Goal: Find specific page/section: Find specific page/section

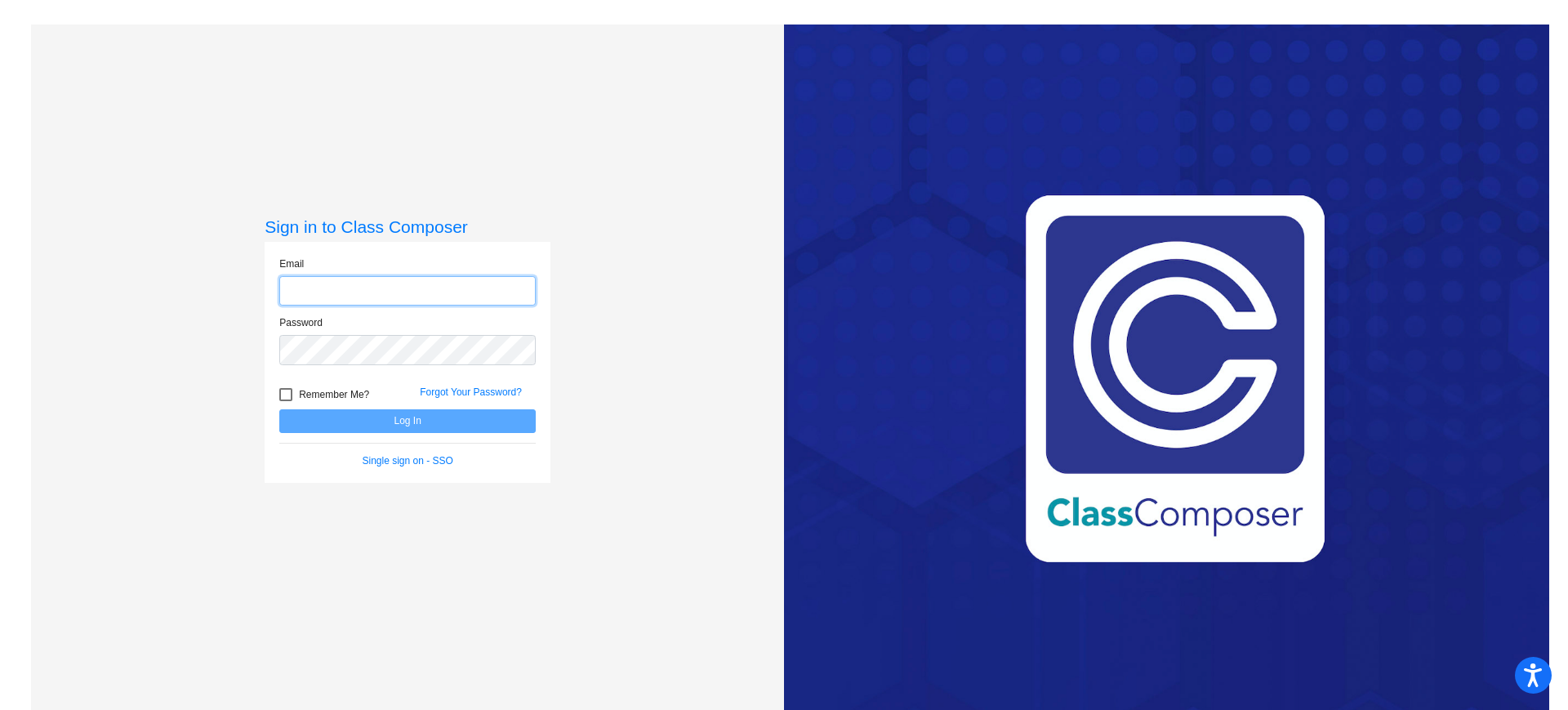
type input "[PERSON_NAME][EMAIL_ADDRESS][PERSON_NAME][DOMAIN_NAME]"
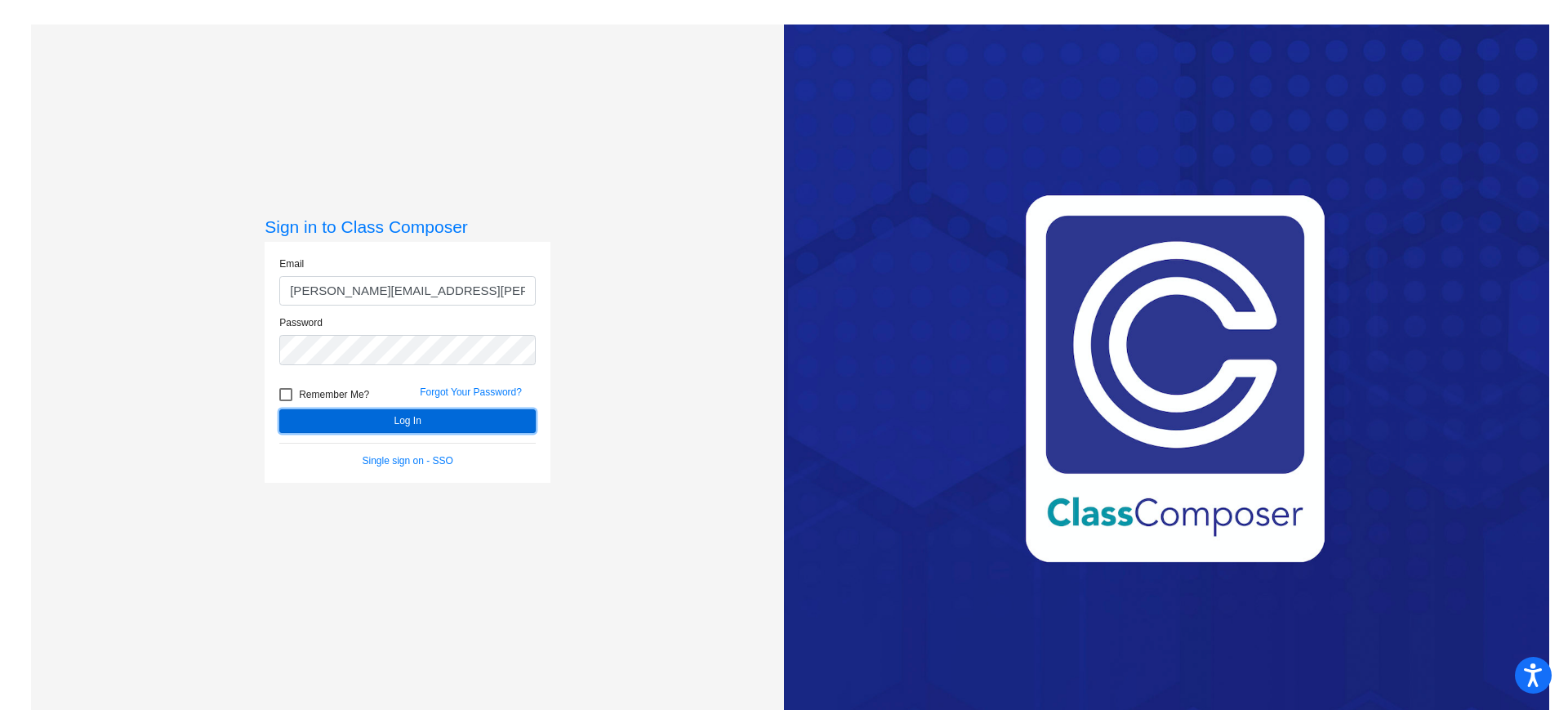
click at [328, 416] on button "Log In" at bounding box center [408, 421] width 256 height 24
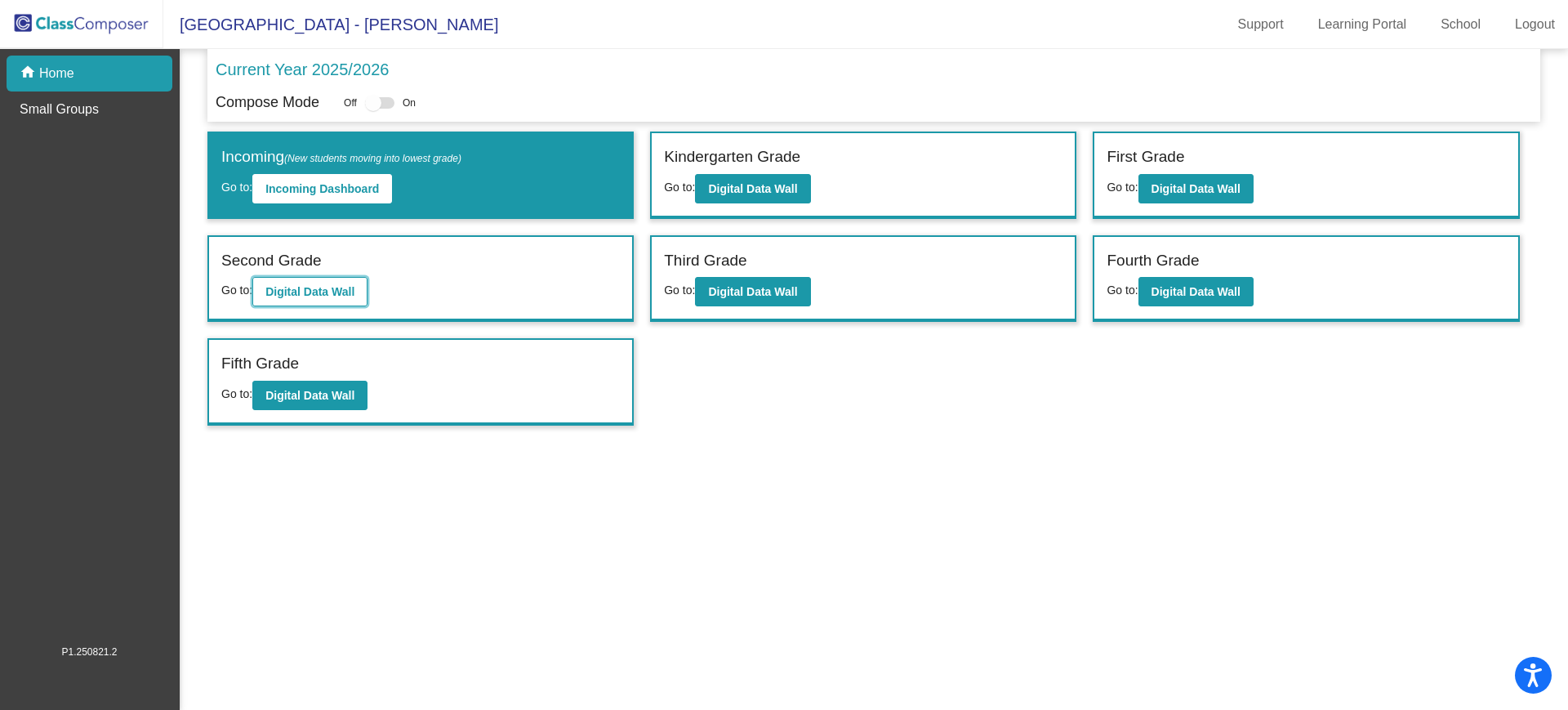
click at [307, 295] on b "Digital Data Wall" at bounding box center [309, 292] width 89 height 13
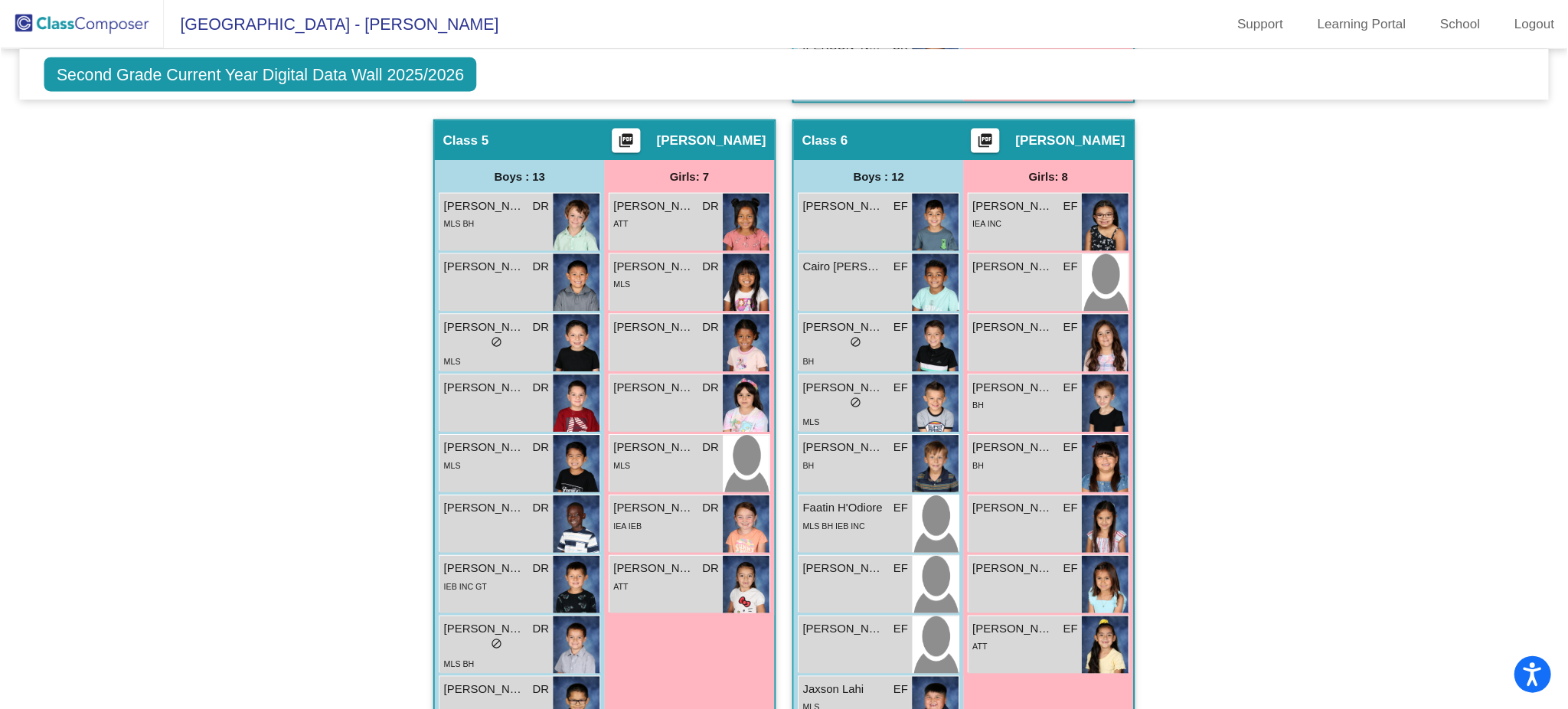
scroll to position [1195, 0]
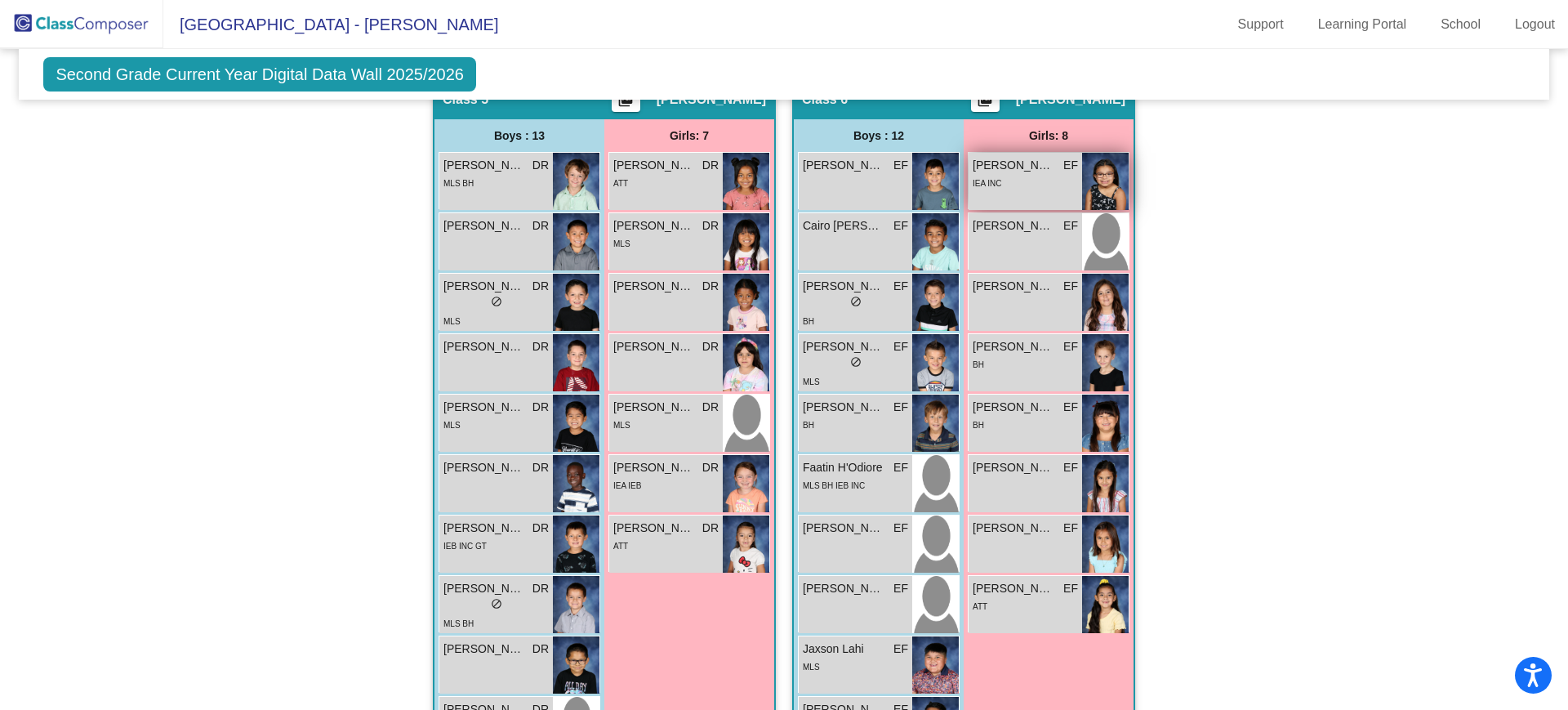
click at [1093, 169] on img at bounding box center [1105, 182] width 47 height 57
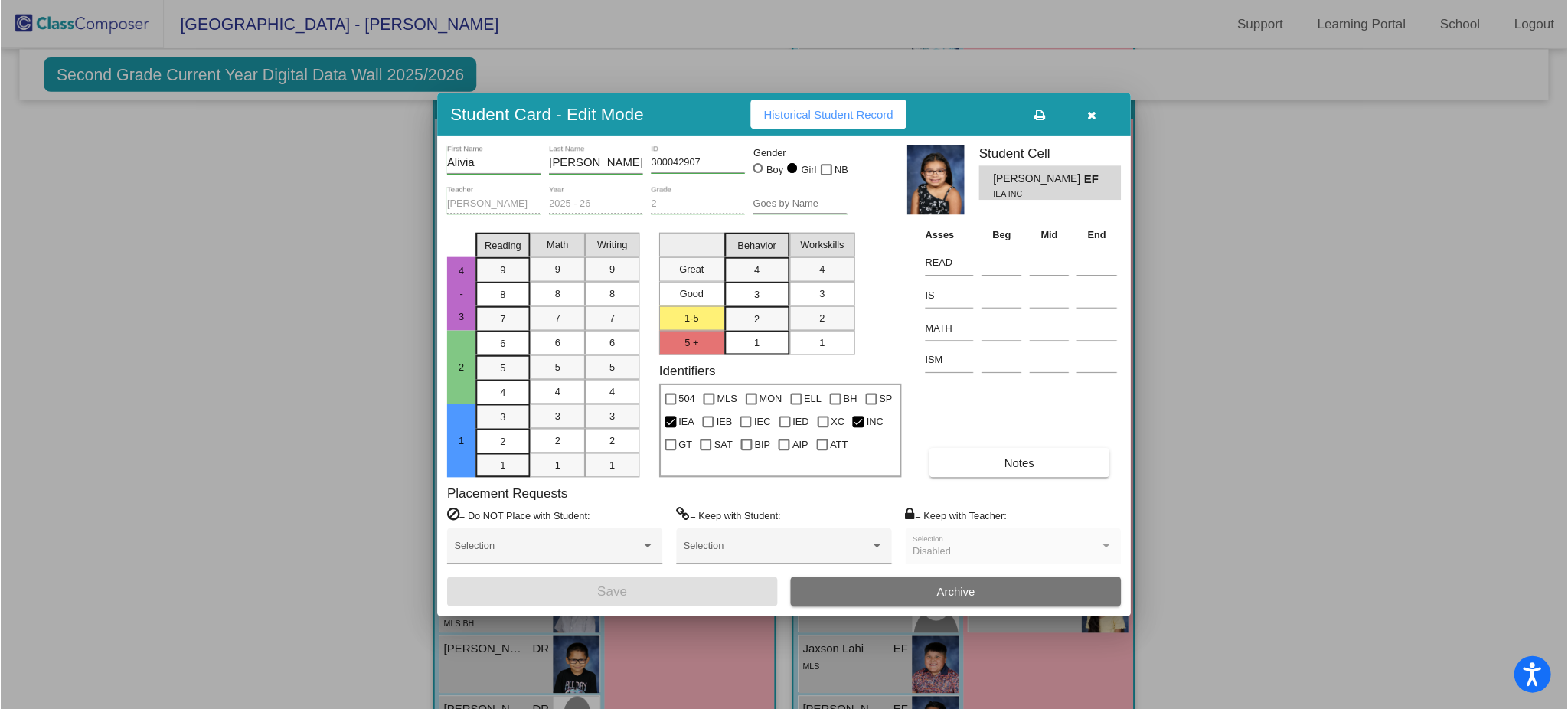
scroll to position [1195, 0]
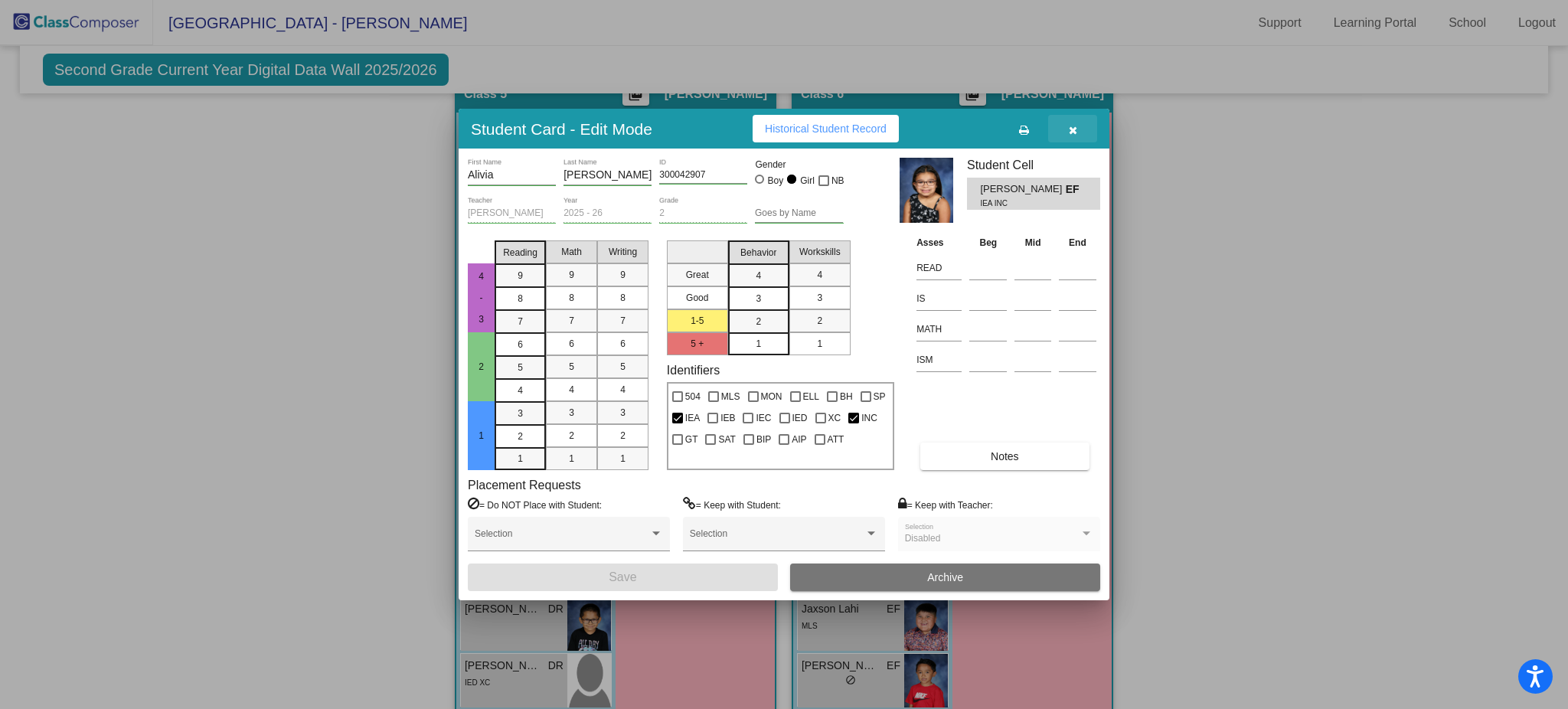
click at [1079, 131] on button "button" at bounding box center [1072, 128] width 49 height 28
